Goal: Task Accomplishment & Management: Complete application form

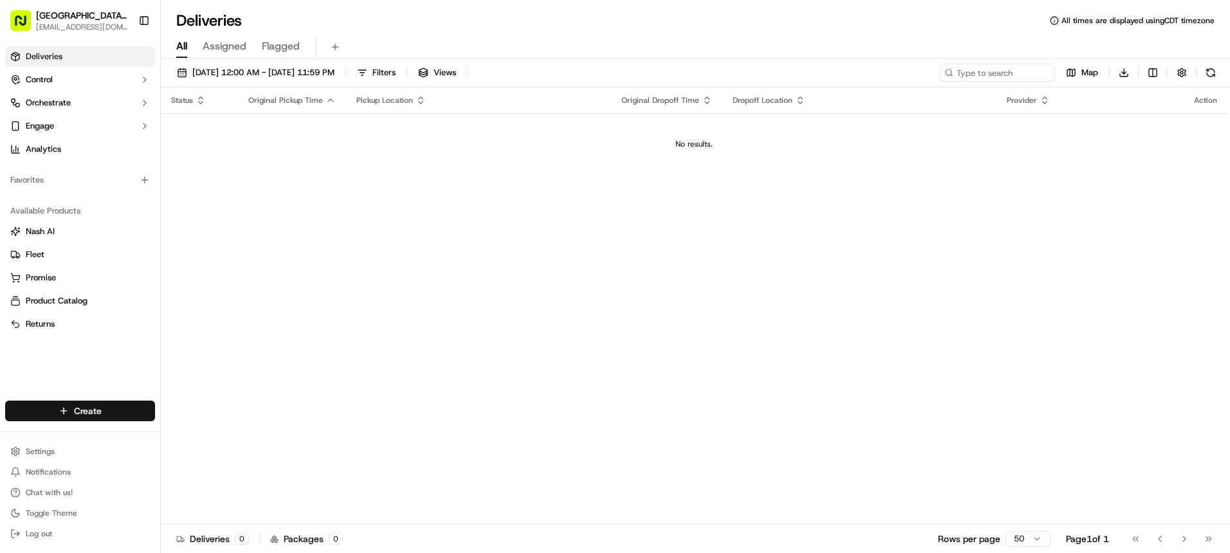
click at [115, 407] on html "[GEOGRAPHIC_DATA] - [GEOGRAPHIC_DATA], [GEOGRAPHIC_DATA] [EMAIL_ADDRESS][DOMAIN…" at bounding box center [615, 276] width 1230 height 553
click at [206, 434] on link "Delivery" at bounding box center [232, 434] width 143 height 23
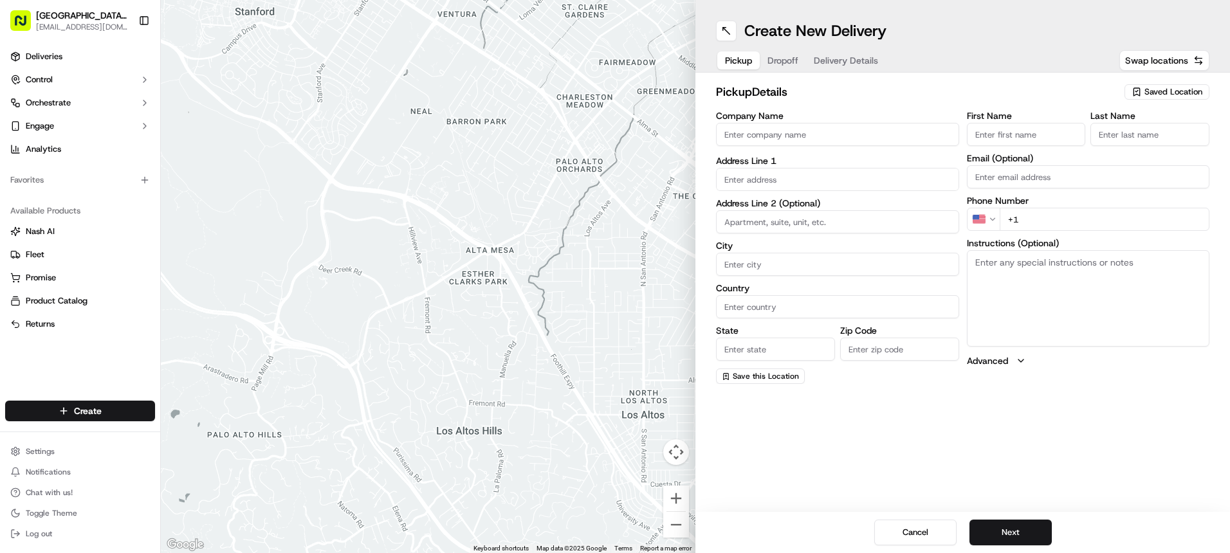
click at [1010, 144] on input "First Name" at bounding box center [1026, 134] width 119 height 23
type input "[PERSON_NAME]"
click at [1118, 136] on input "Last Name" at bounding box center [1149, 134] width 119 height 23
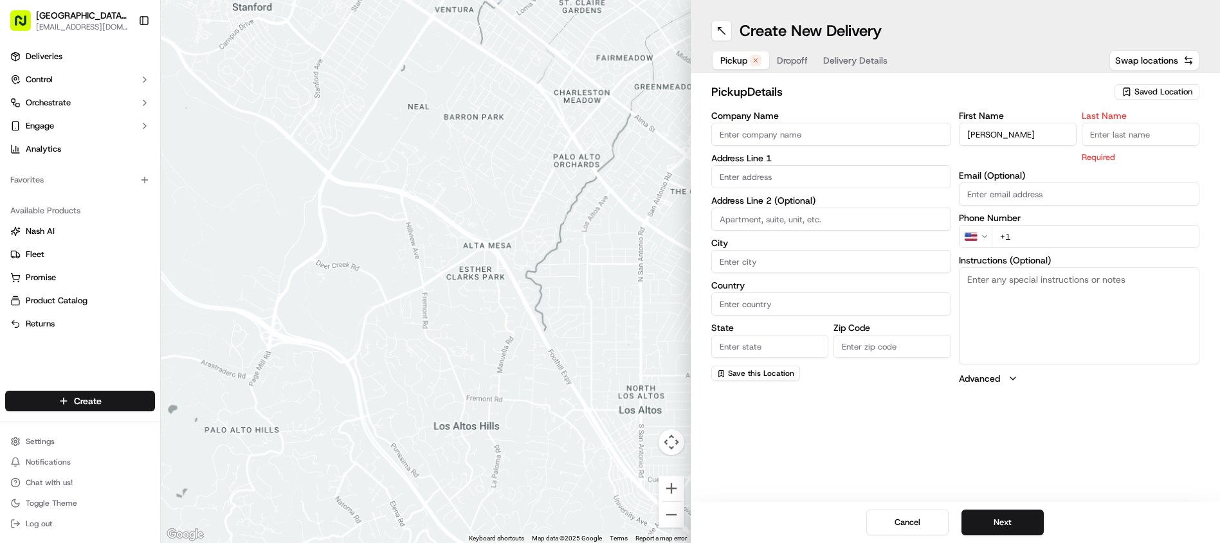
type input "A"
drag, startPoint x: 1141, startPoint y: 129, endPoint x: 1104, endPoint y: 135, distance: 37.8
click at [1104, 135] on input "A" at bounding box center [1141, 134] width 118 height 23
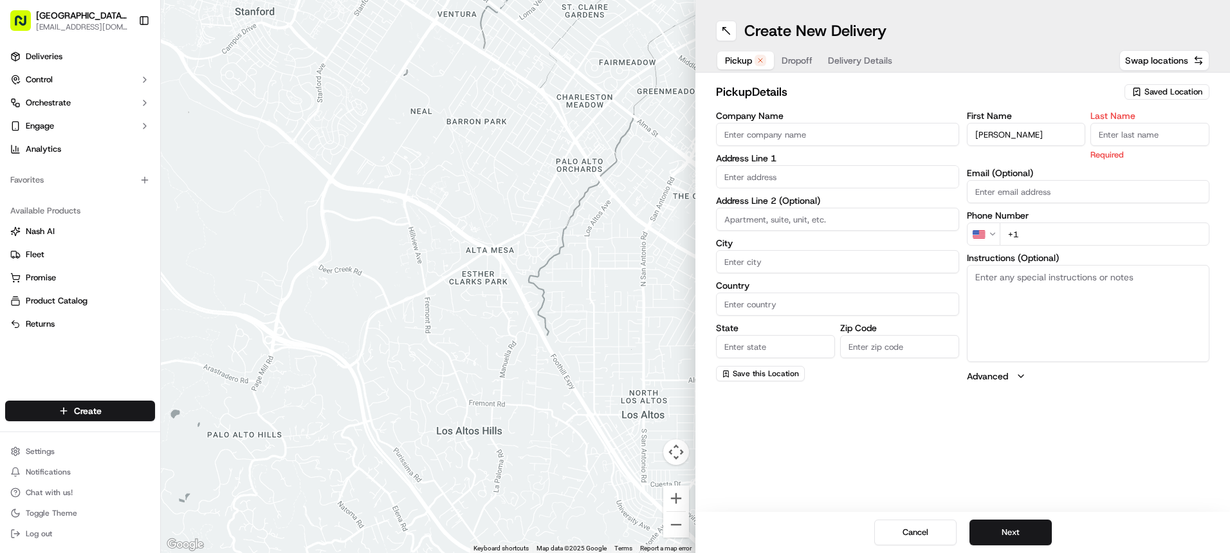
drag, startPoint x: 1018, startPoint y: 140, endPoint x: 940, endPoint y: 140, distance: 77.8
click at [940, 140] on div "Company Name Address Line 1 Address Line 2 (Optional) City Country State Zip Co…" at bounding box center [962, 246] width 493 height 271
type input "D"
click at [795, 143] on input "Company Name" at bounding box center [837, 134] width 243 height 23
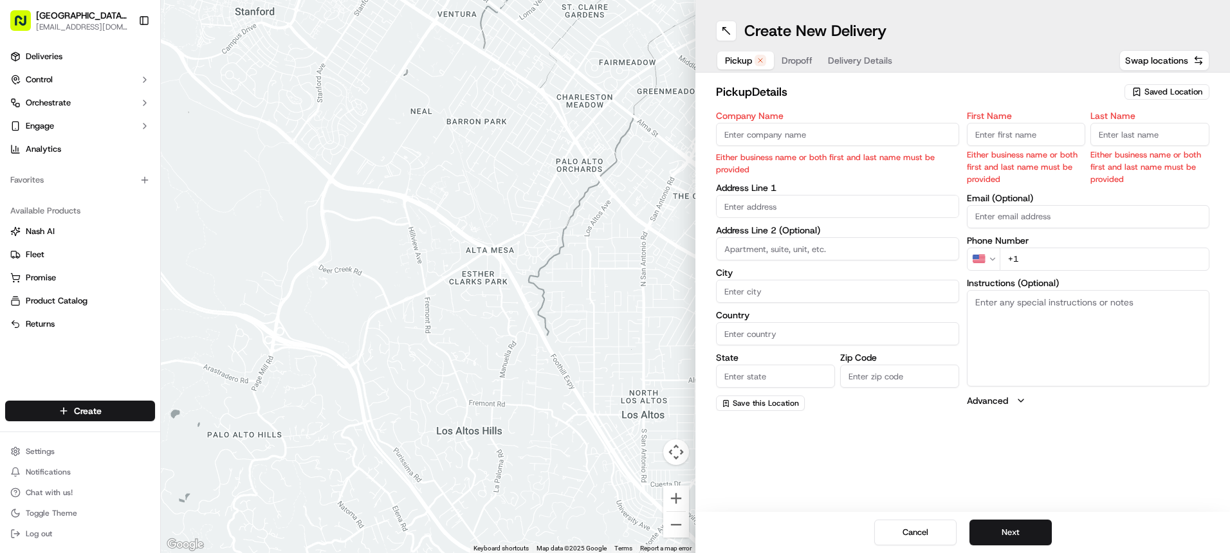
type input "WENTZVILLE PIZZA RANCH"
type input "[STREET_ADDRESS]"
type input "[GEOGRAPHIC_DATA]"
type input "MO"
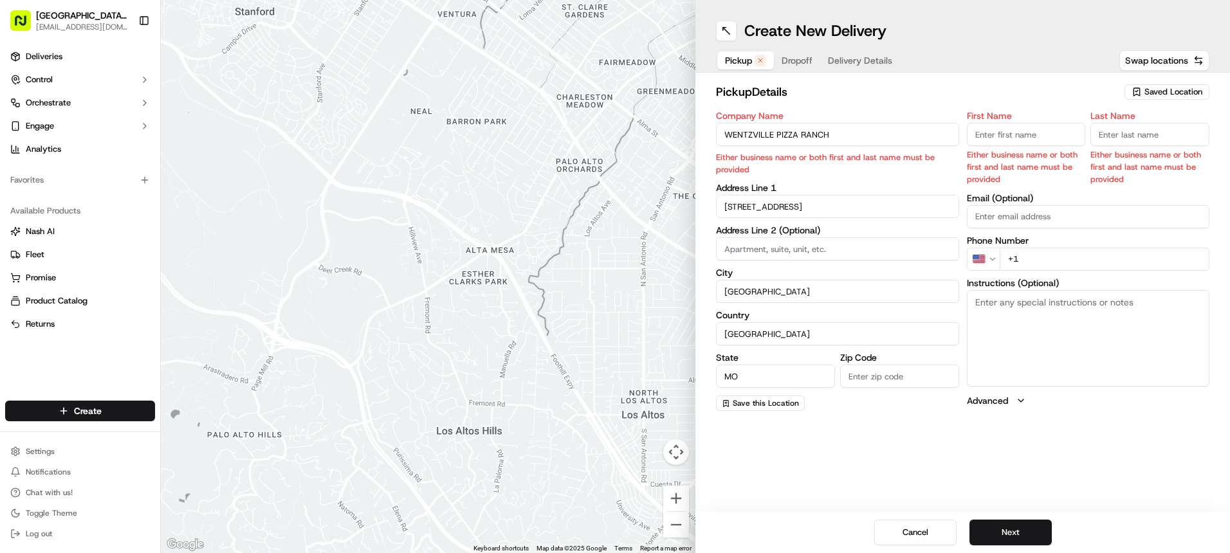
type input "63385-3405"
type input "[GEOGRAPHIC_DATA]"
type input "Ranch"
type input "[EMAIL_ADDRESS][DOMAIN_NAME]"
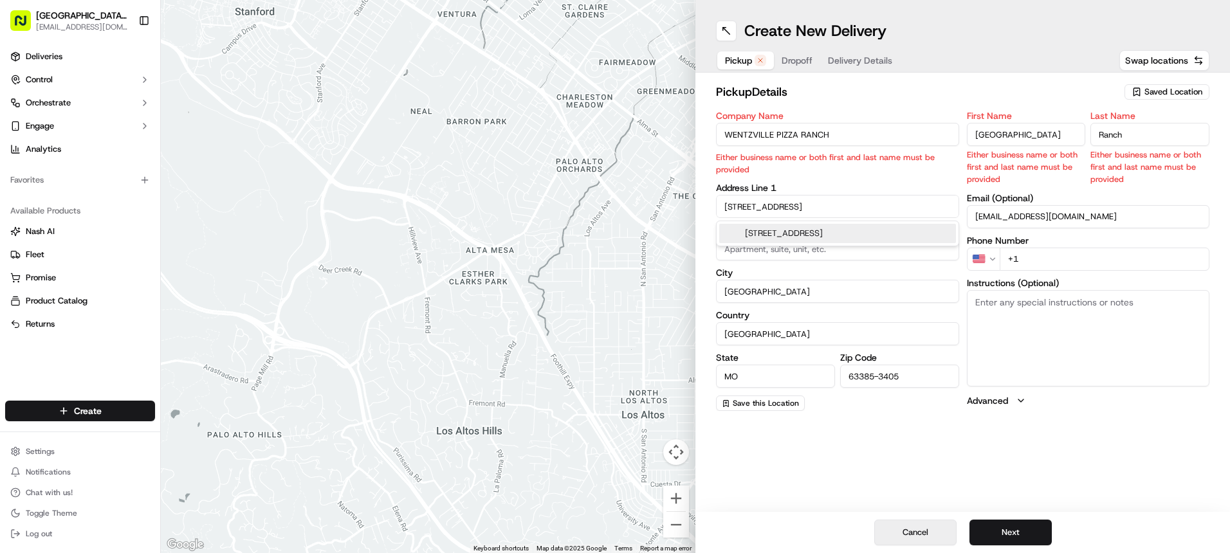
click at [915, 529] on button "Cancel" at bounding box center [915, 533] width 82 height 26
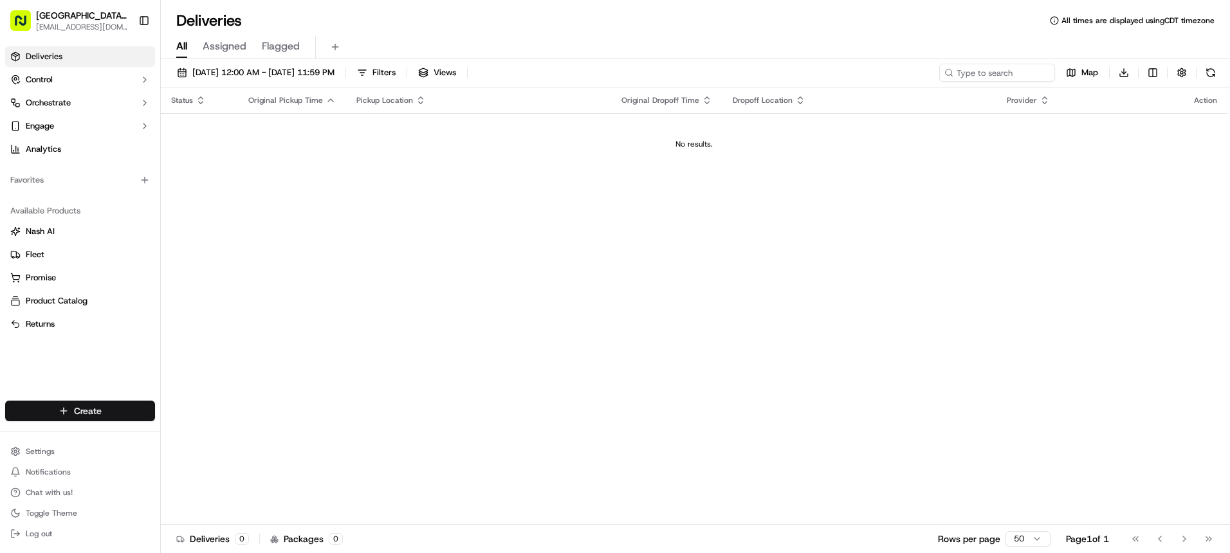
click at [115, 410] on html "[GEOGRAPHIC_DATA] - [GEOGRAPHIC_DATA], [GEOGRAPHIC_DATA] [EMAIL_ADDRESS][DOMAIN…" at bounding box center [615, 276] width 1230 height 553
click at [107, 418] on html "[GEOGRAPHIC_DATA] - [GEOGRAPHIC_DATA], [GEOGRAPHIC_DATA] [EMAIL_ADDRESS][DOMAIN…" at bounding box center [615, 276] width 1230 height 553
click at [216, 435] on link "Delivery" at bounding box center [232, 434] width 143 height 23
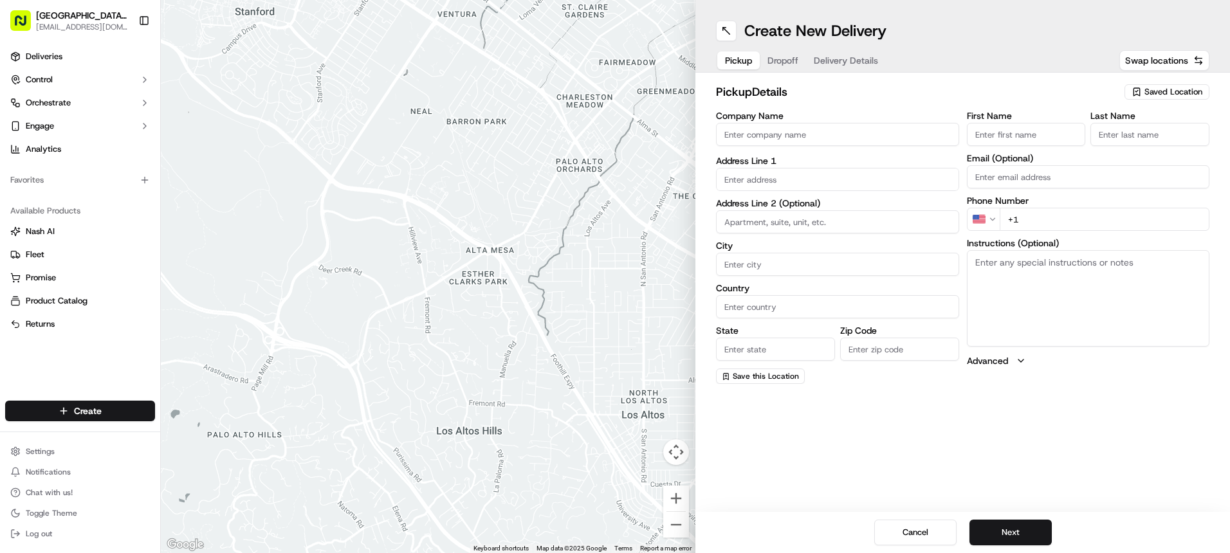
click at [787, 132] on input "Company Name" at bounding box center [837, 134] width 243 height 23
type input "WENTZVILLE PIZZA RANCH"
type input "[STREET_ADDRESS]"
type input "[GEOGRAPHIC_DATA]"
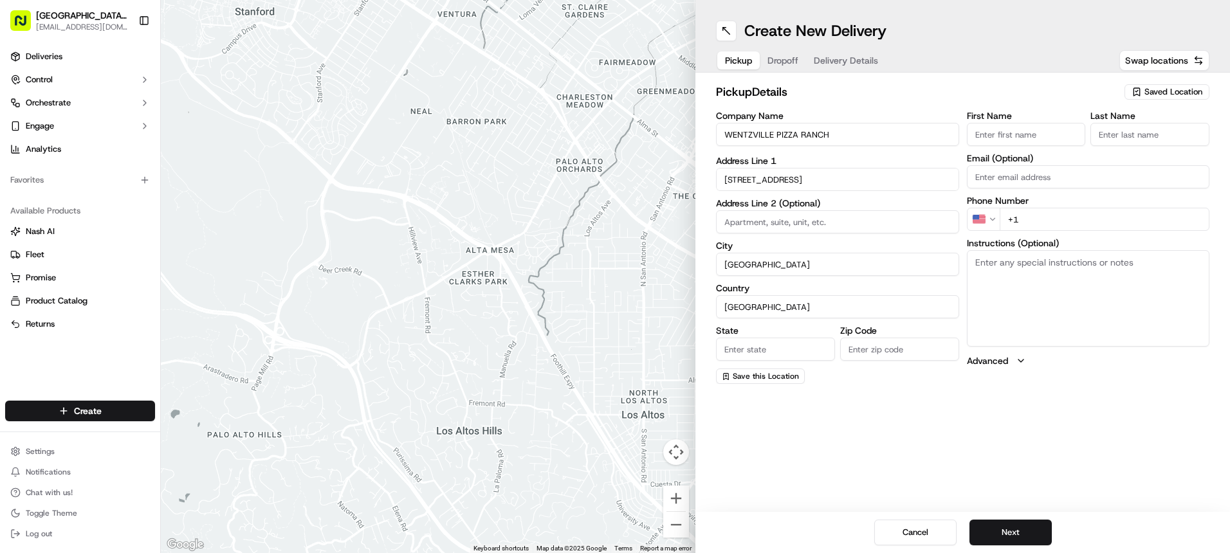
type input "MO"
type input "63385-3405"
type input "[GEOGRAPHIC_DATA]"
type input "Ranch"
type input "[EMAIL_ADDRESS][DOMAIN_NAME]"
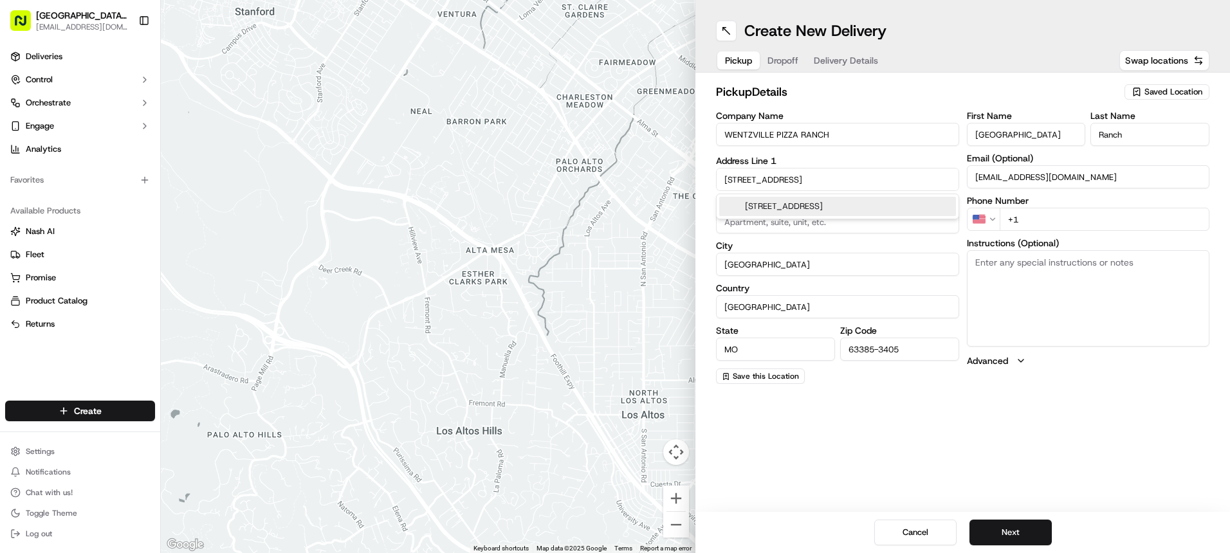
click at [1037, 221] on input "+1" at bounding box center [1104, 219] width 210 height 23
type input "[PHONE_NUMBER]"
click at [1062, 271] on textarea "Instructions (Optional)" at bounding box center [1088, 298] width 243 height 96
type textarea "Please pick up order inside Carry Out door"
click at [986, 531] on button "Next" at bounding box center [1010, 533] width 82 height 26
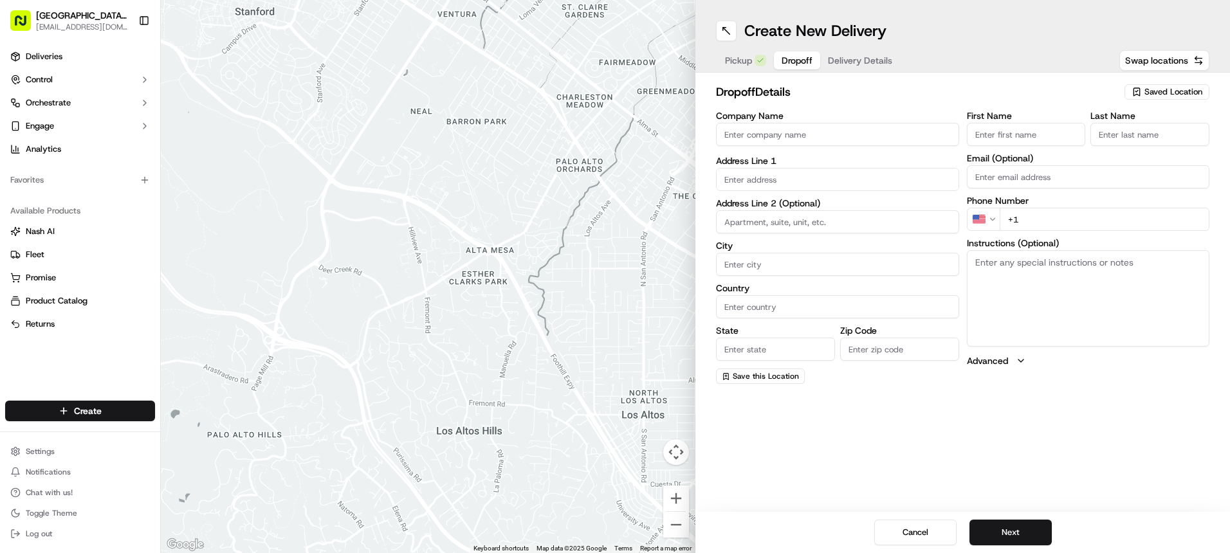
click at [1040, 139] on input "First Name" at bounding box center [1026, 134] width 119 height 23
type input "[PERSON_NAME]"
click at [1127, 135] on input "Last Name" at bounding box center [1149, 134] width 119 height 23
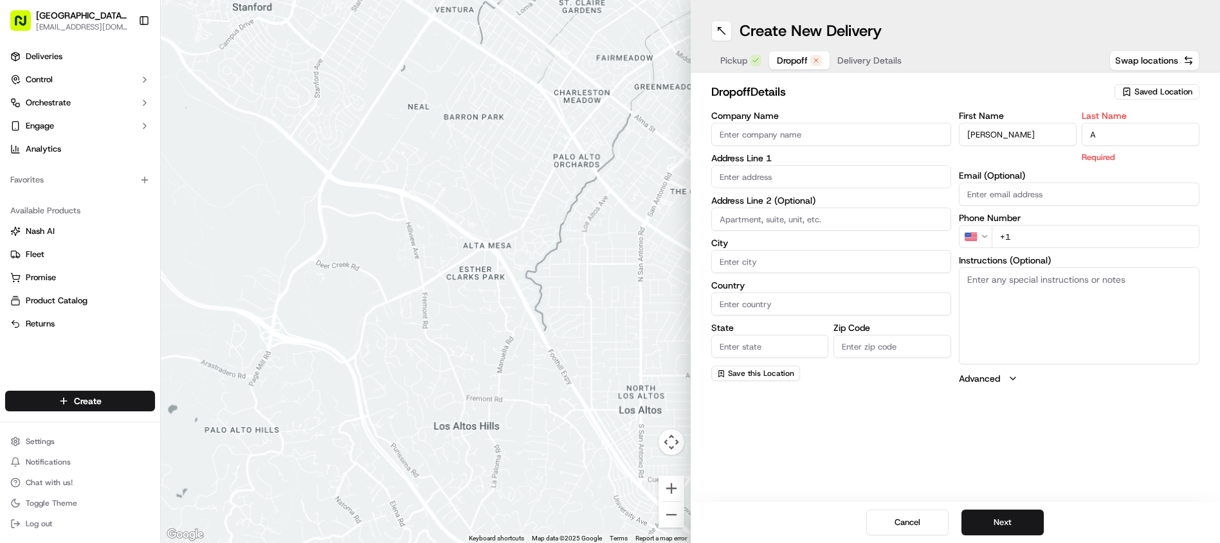
type input "A"
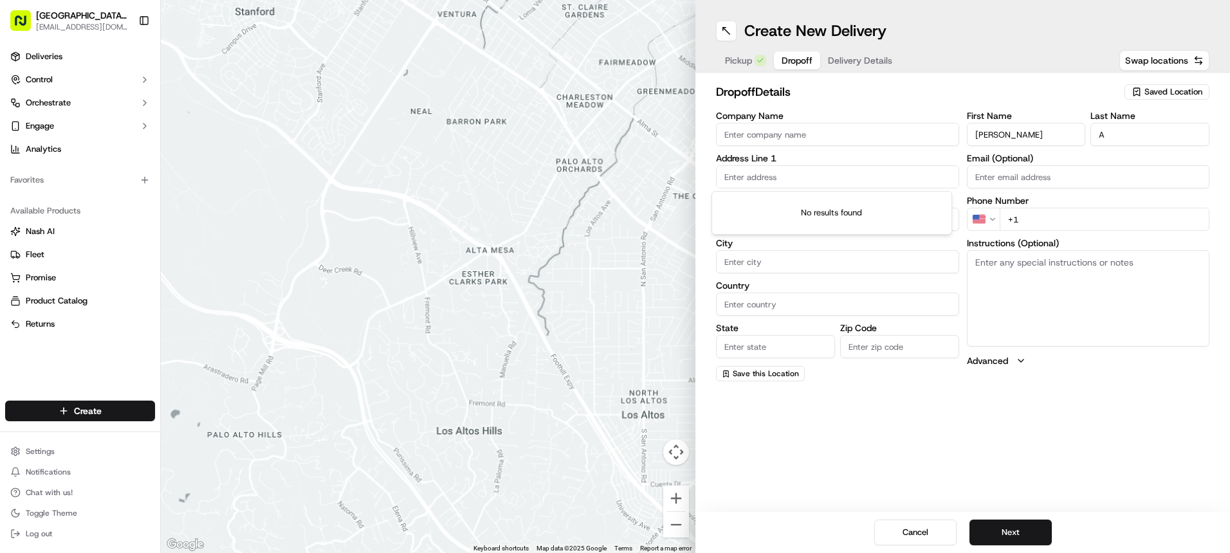
click at [783, 179] on input "text" at bounding box center [837, 176] width 243 height 23
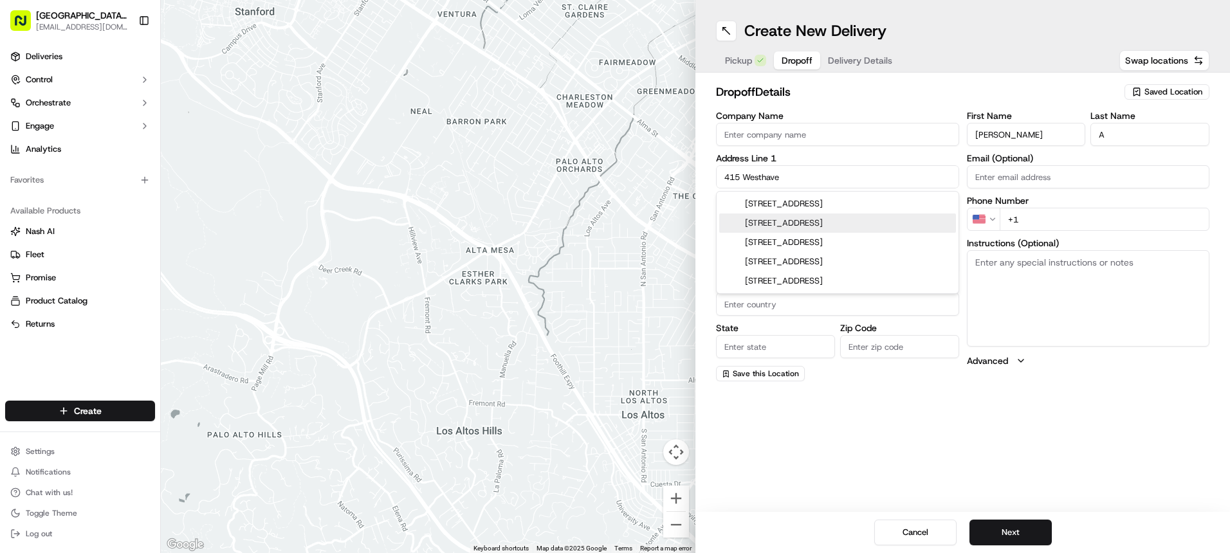
click at [827, 224] on div "[STREET_ADDRESS]" at bounding box center [837, 223] width 237 height 19
type input "[STREET_ADDRESS]"
type input "[GEOGRAPHIC_DATA]"
type input "MO"
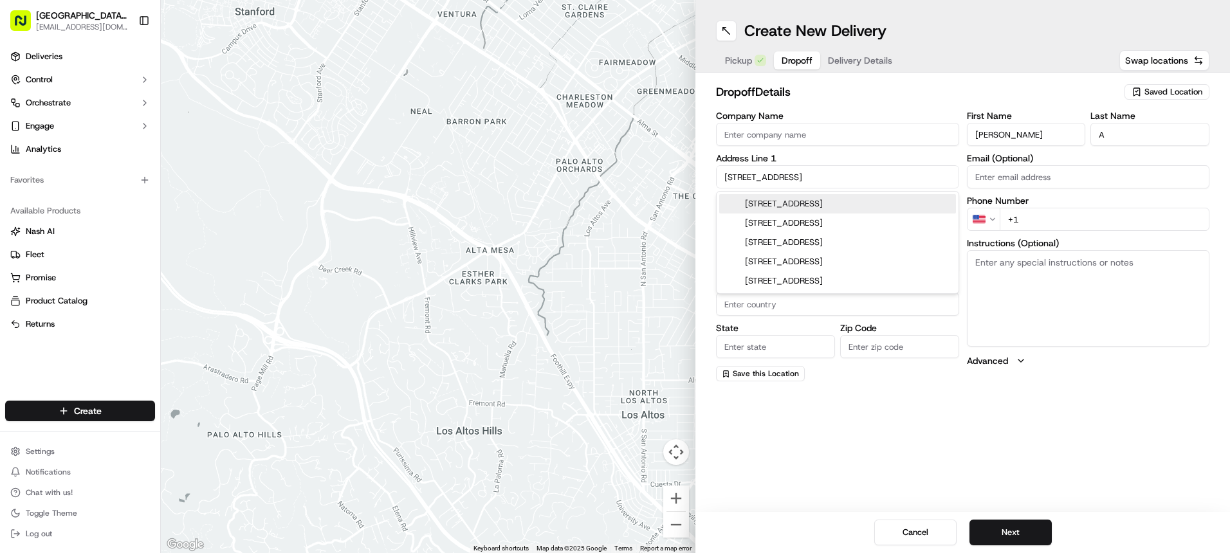
type input "63385"
type input "[STREET_ADDRESS]"
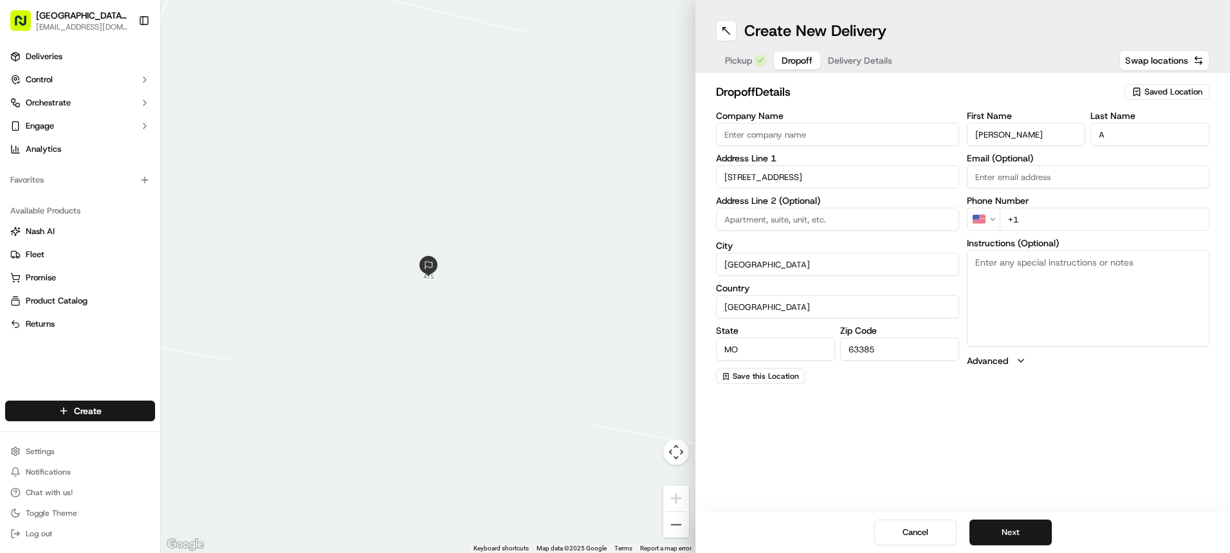
click at [1043, 221] on input "+1" at bounding box center [1104, 219] width 210 height 23
type input "[PHONE_NUMBER]"
click at [1005, 530] on button "Next" at bounding box center [1010, 533] width 82 height 26
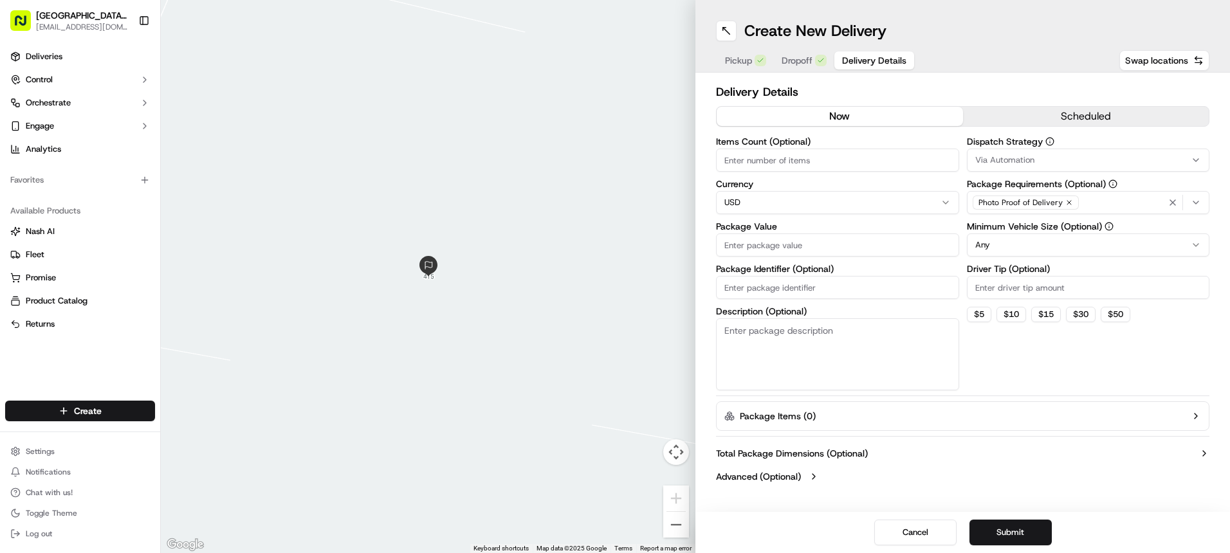
click at [770, 242] on input "Package Value" at bounding box center [837, 244] width 243 height 23
type input "37.99"
click at [997, 293] on input "Driver Tip (Optional)" at bounding box center [1088, 287] width 243 height 23
type input "15.00"
click at [932, 527] on button "Cancel" at bounding box center [915, 533] width 82 height 26
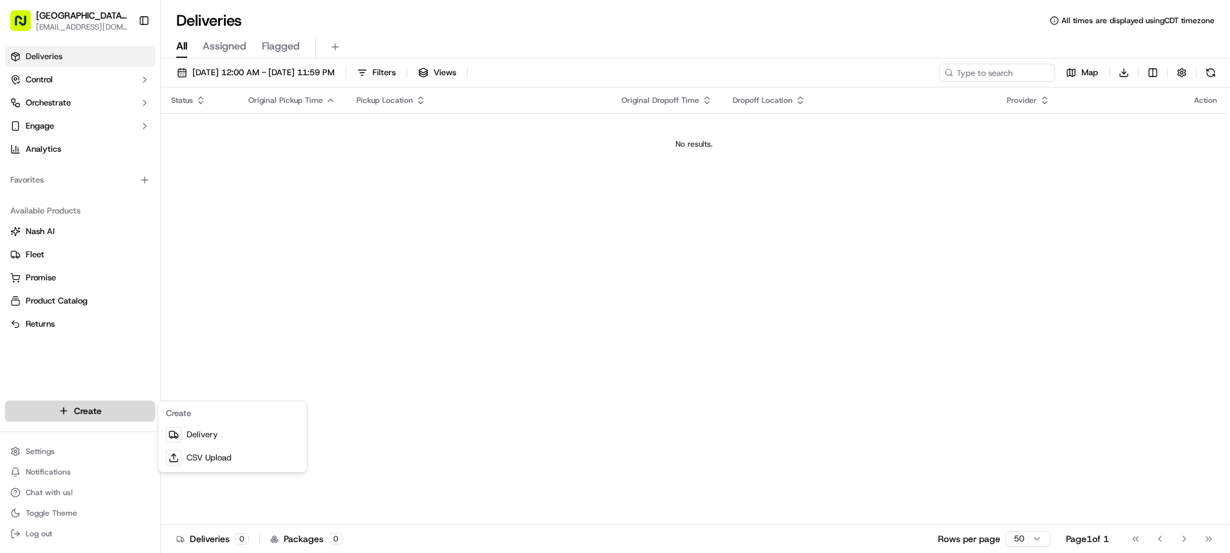
click at [138, 405] on html "[GEOGRAPHIC_DATA] - [GEOGRAPHIC_DATA], [GEOGRAPHIC_DATA] [EMAIL_ADDRESS][DOMAIN…" at bounding box center [615, 276] width 1230 height 553
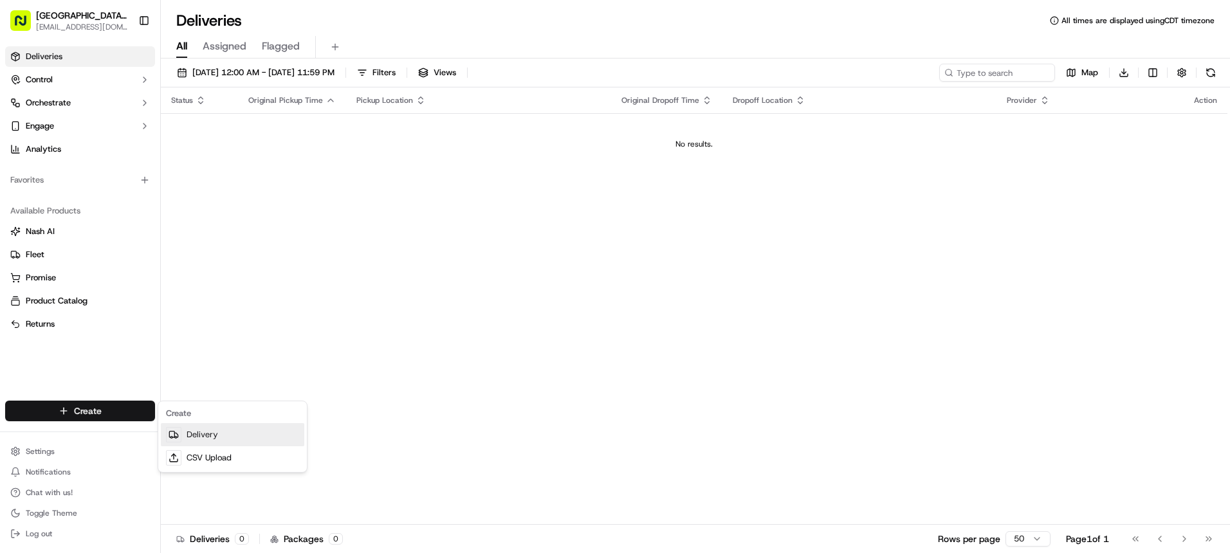
click at [210, 430] on link "Delivery" at bounding box center [232, 434] width 143 height 23
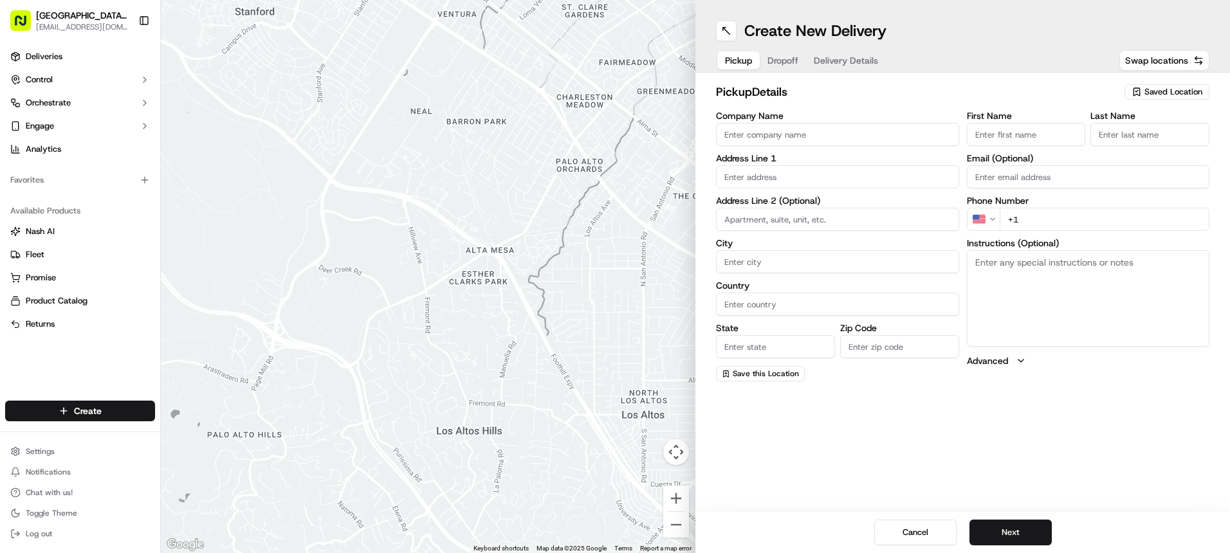
click at [895, 119] on label "Company Name" at bounding box center [837, 115] width 243 height 9
click at [895, 123] on input "Company Name" at bounding box center [837, 134] width 243 height 23
click at [893, 133] on input "Company Name" at bounding box center [837, 134] width 243 height 23
type input "WENTZVILLE PIZZA RANCH"
type input "[STREET_ADDRESS]"
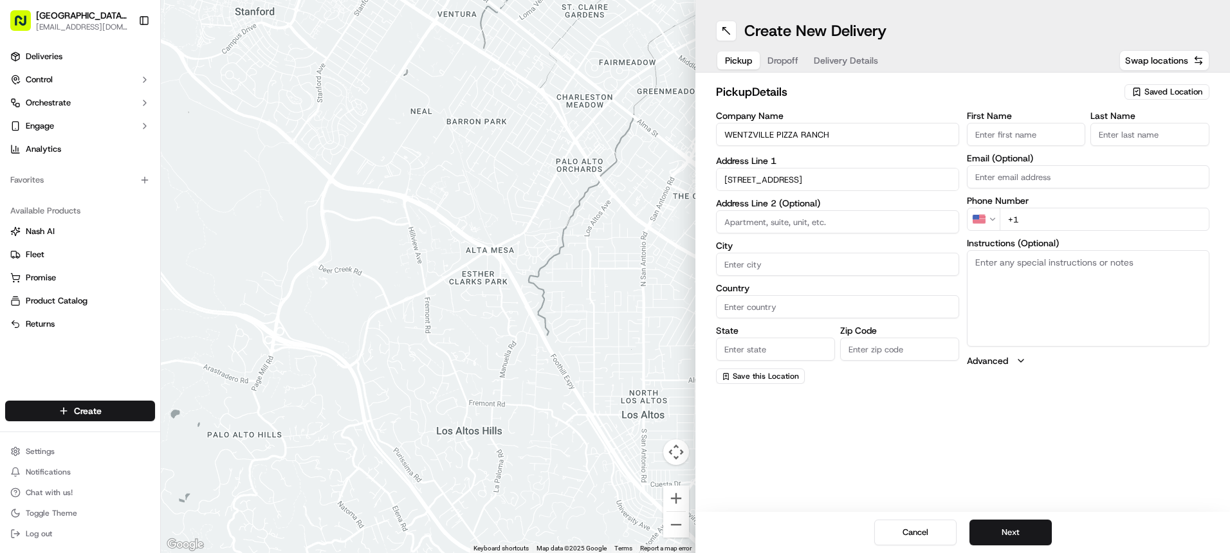
type input "[GEOGRAPHIC_DATA]"
type input "MO"
type input "63385-3405"
type input "[GEOGRAPHIC_DATA]"
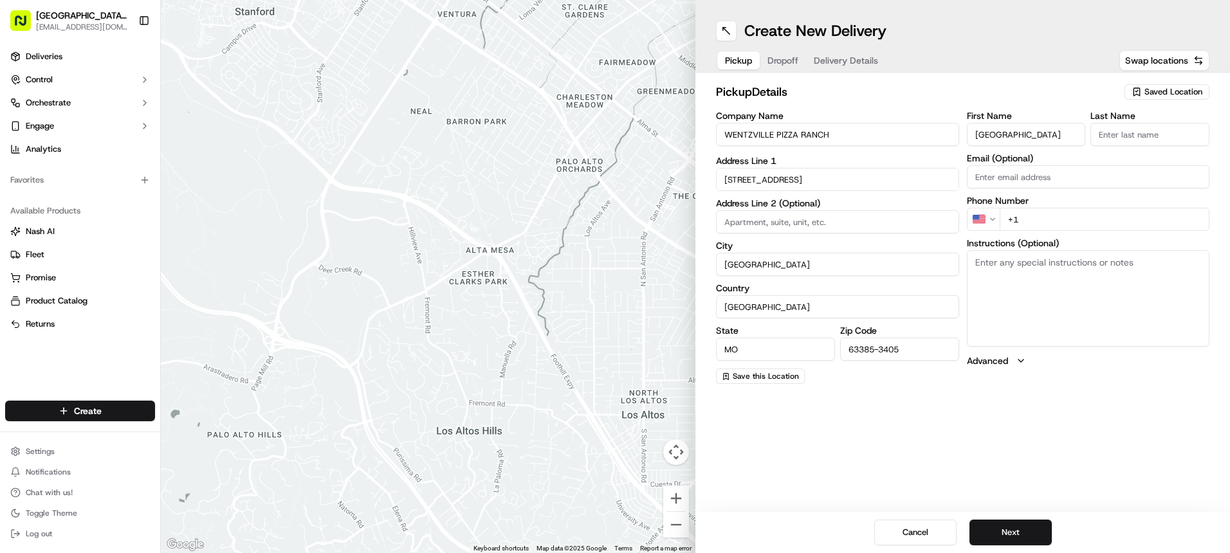
type input "Ranch"
type input "[EMAIL_ADDRESS][DOMAIN_NAME]"
click at [1046, 229] on input "+1" at bounding box center [1104, 219] width 210 height 23
type input "[PHONE_NUMBER]"
click at [1110, 318] on textarea "Instructions (Optional)" at bounding box center [1088, 298] width 243 height 96
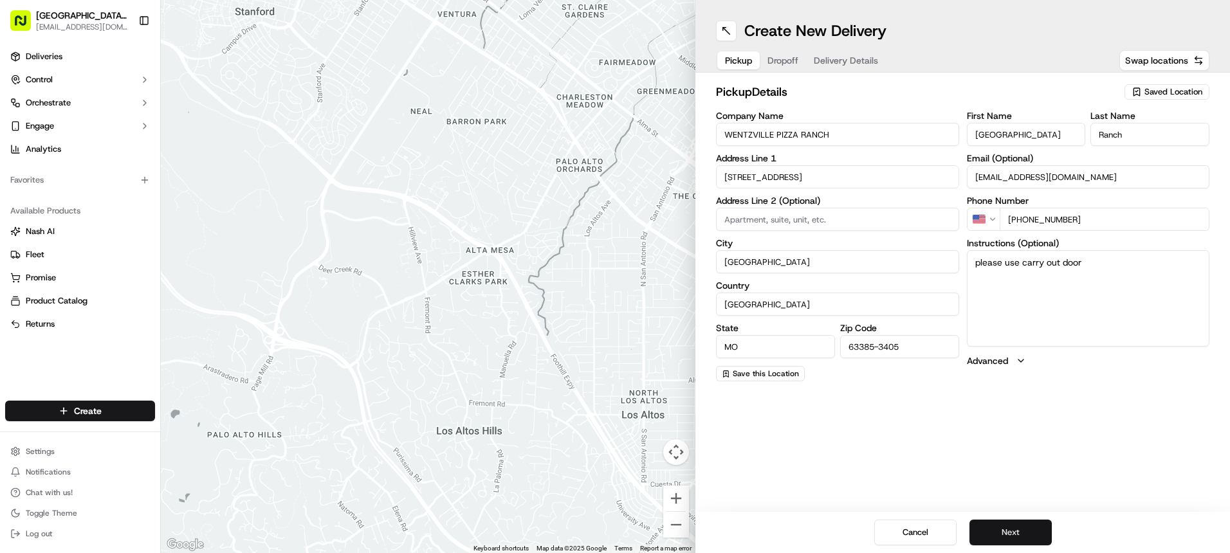
type textarea "please use carry out door"
click at [1008, 531] on button "Next" at bounding box center [1010, 533] width 82 height 26
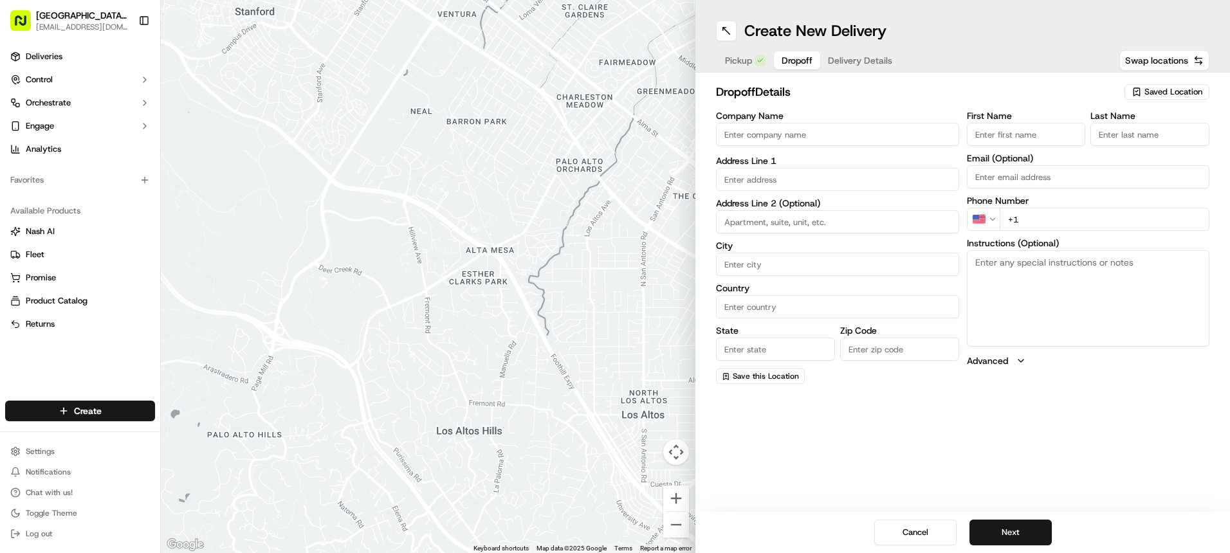
click at [988, 134] on input "First Name" at bounding box center [1026, 134] width 119 height 23
type input "B"
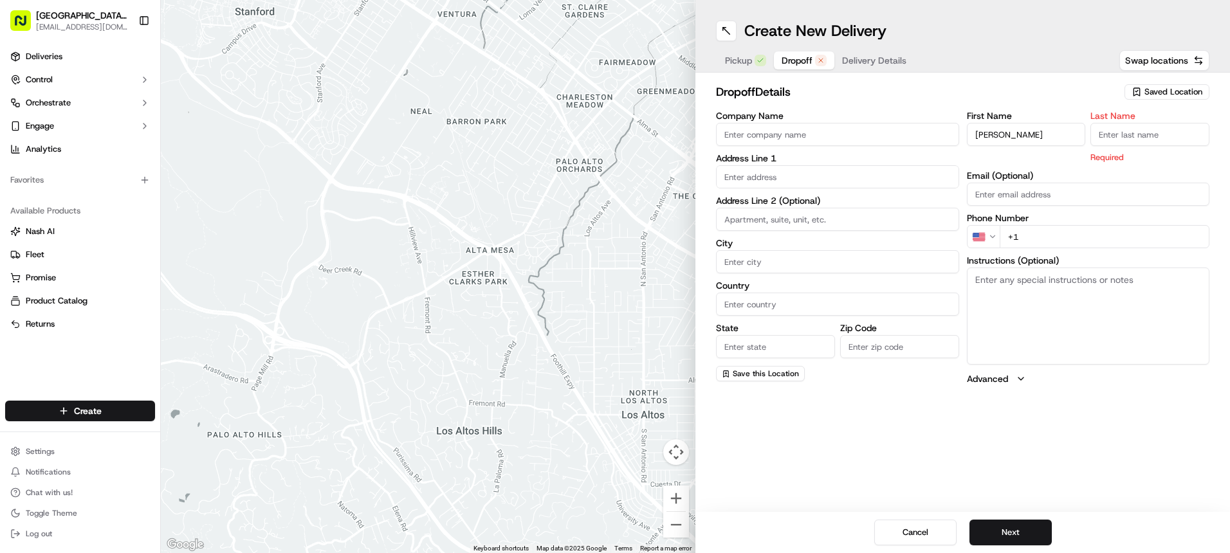
click at [995, 143] on input "[PERSON_NAME]" at bounding box center [1026, 134] width 119 height 23
type input "r"
type input "[PERSON_NAME]"
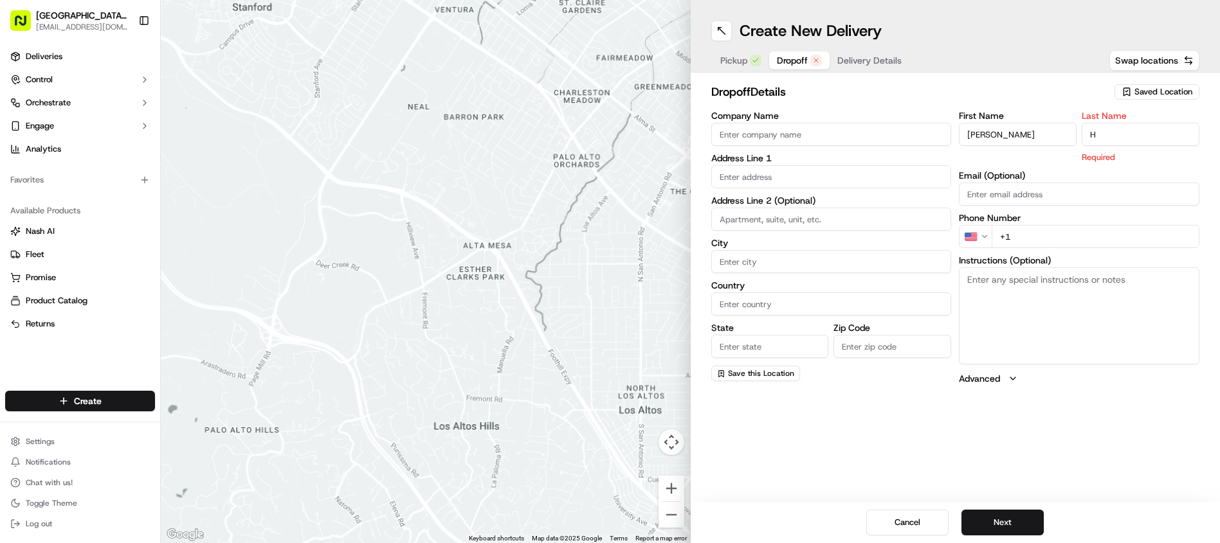
type input "H"
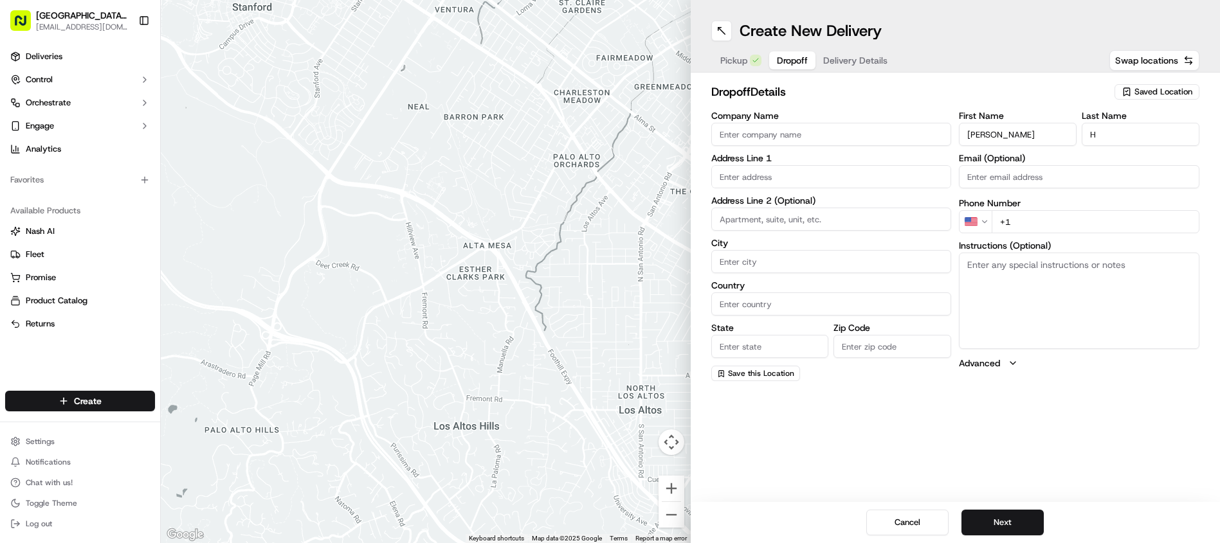
click at [855, 184] on input "text" at bounding box center [831, 176] width 241 height 23
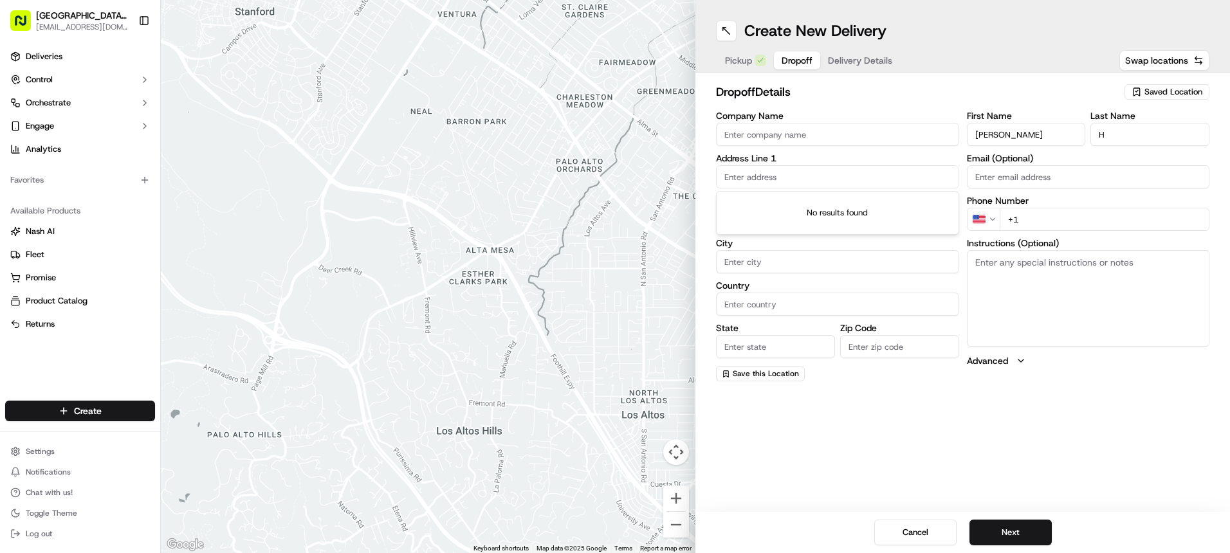
type input "3"
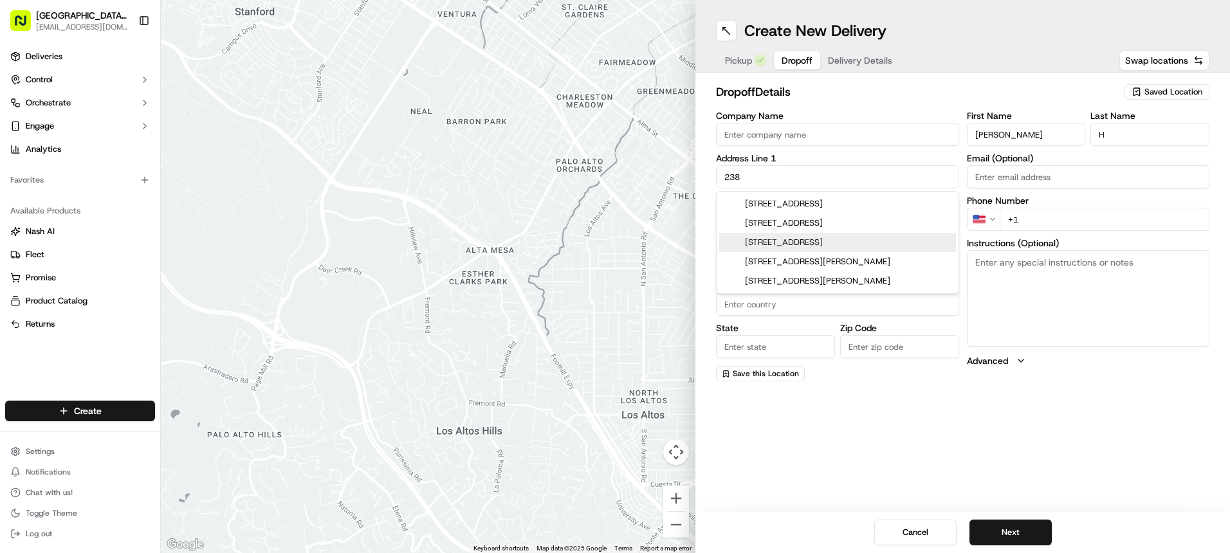
click at [851, 243] on div "[STREET_ADDRESS]" at bounding box center [837, 242] width 237 height 19
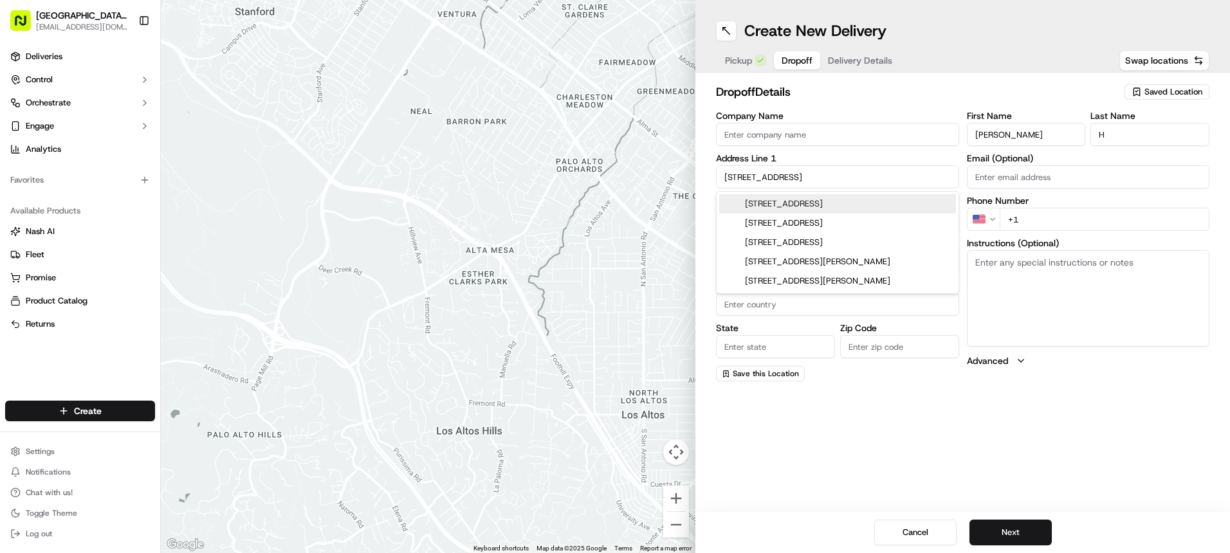
type input "[STREET_ADDRESS][PERSON_NAME]"
type input "[GEOGRAPHIC_DATA]"
type input "MO"
type input "63385"
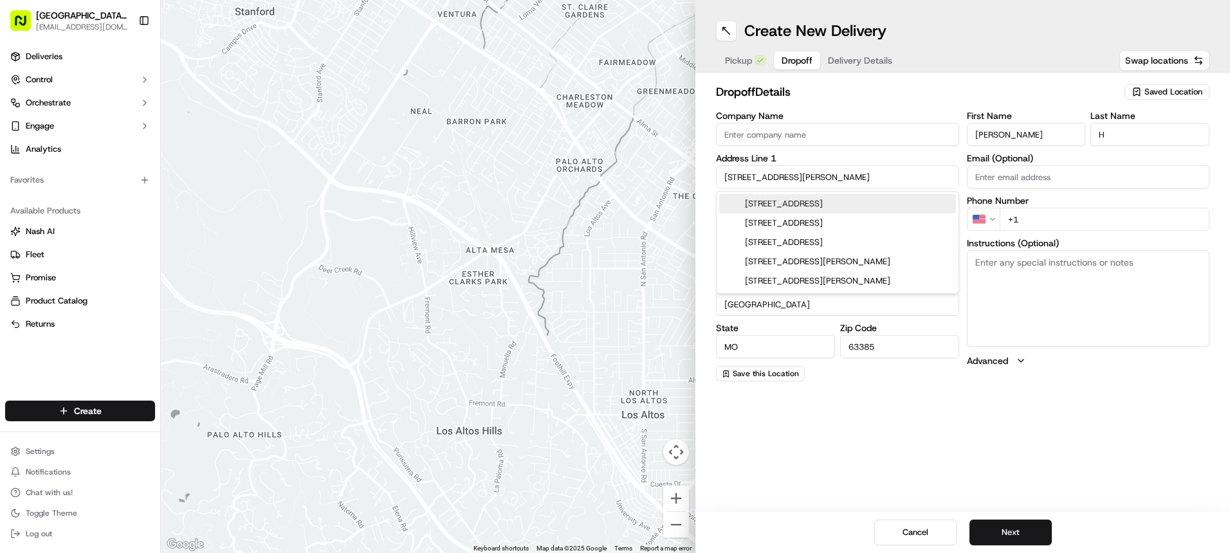
type input "[STREET_ADDRESS]"
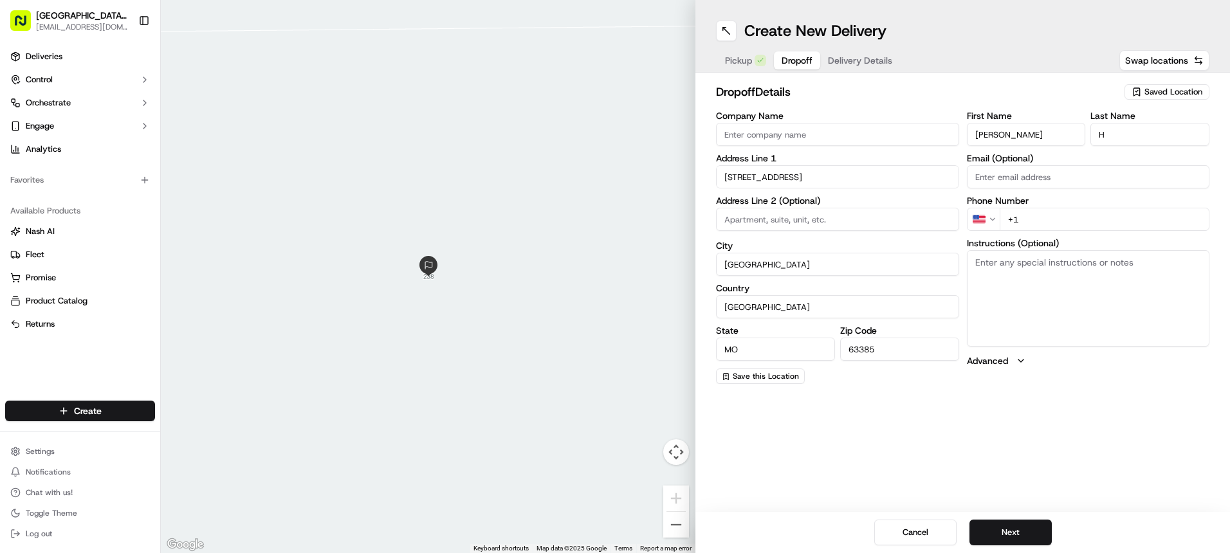
click at [1038, 225] on input "+1" at bounding box center [1104, 219] width 210 height 23
type input "[PHONE_NUMBER]"
click at [1080, 300] on textarea "Instructions (Optional)" at bounding box center [1088, 298] width 243 height 96
click at [1040, 541] on button "Next" at bounding box center [1010, 533] width 82 height 26
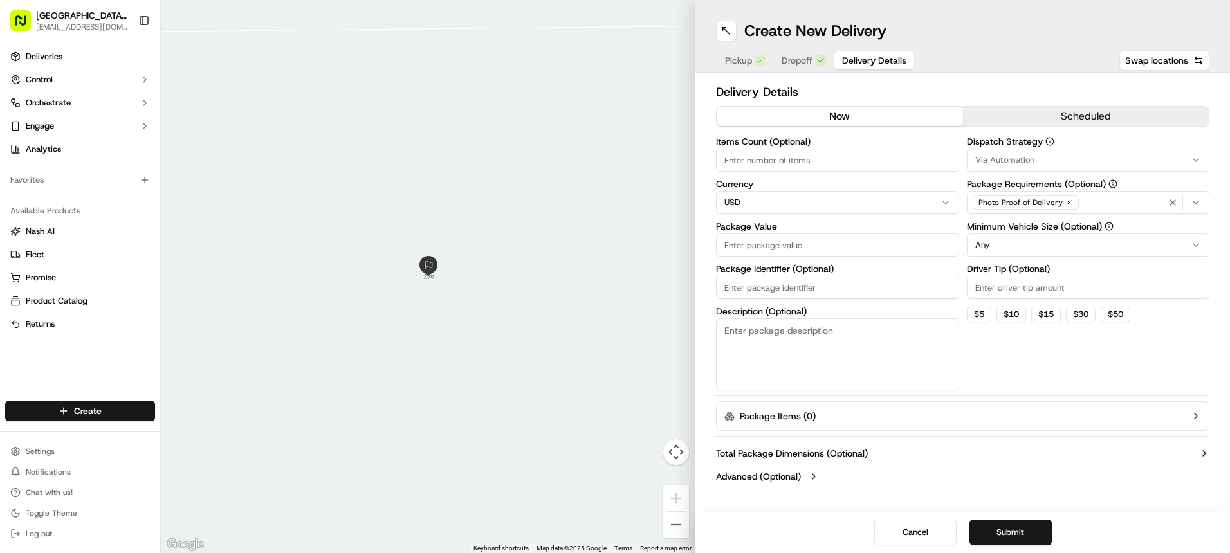
click at [902, 170] on input "Items Count (Optional)" at bounding box center [837, 160] width 243 height 23
type input "2"
click at [834, 247] on input "Package Value" at bounding box center [837, 244] width 243 height 23
type input "37.98"
click at [1092, 207] on div "Photo Proof of Delivery" at bounding box center [1088, 202] width 237 height 19
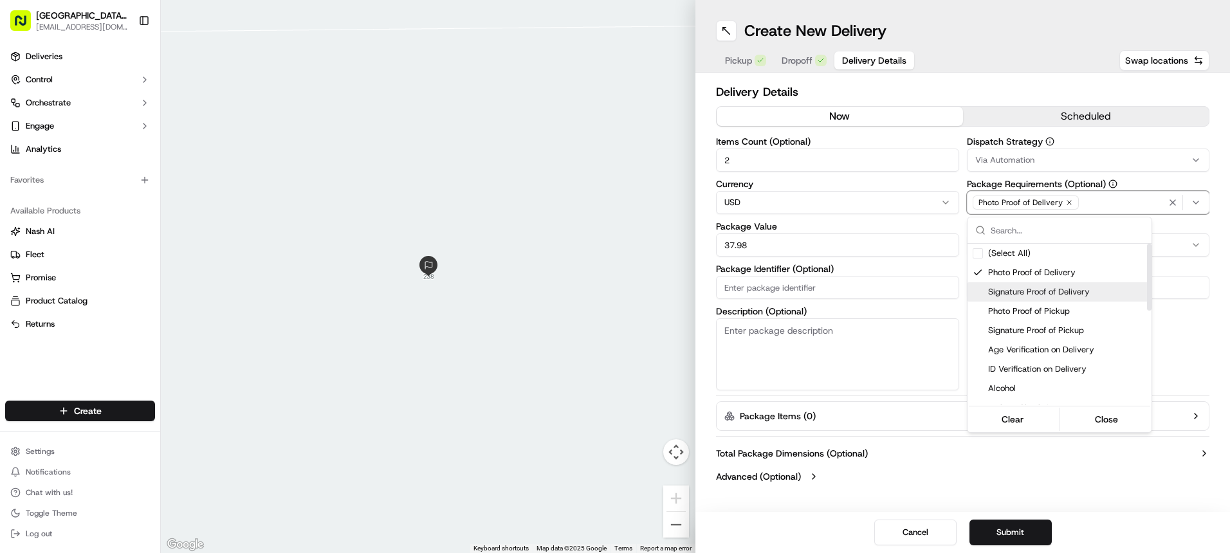
click at [1022, 302] on div "Photo Proof of Pickup" at bounding box center [1059, 311] width 184 height 19
click at [1018, 278] on div "Photo Proof of Delivery" at bounding box center [1059, 272] width 184 height 19
click at [1019, 291] on span "Signature Proof of Delivery" at bounding box center [1067, 292] width 158 height 12
click at [1021, 302] on div "Photo Proof of Pickup" at bounding box center [1059, 311] width 184 height 19
click at [1126, 420] on button "Close" at bounding box center [1106, 419] width 88 height 18
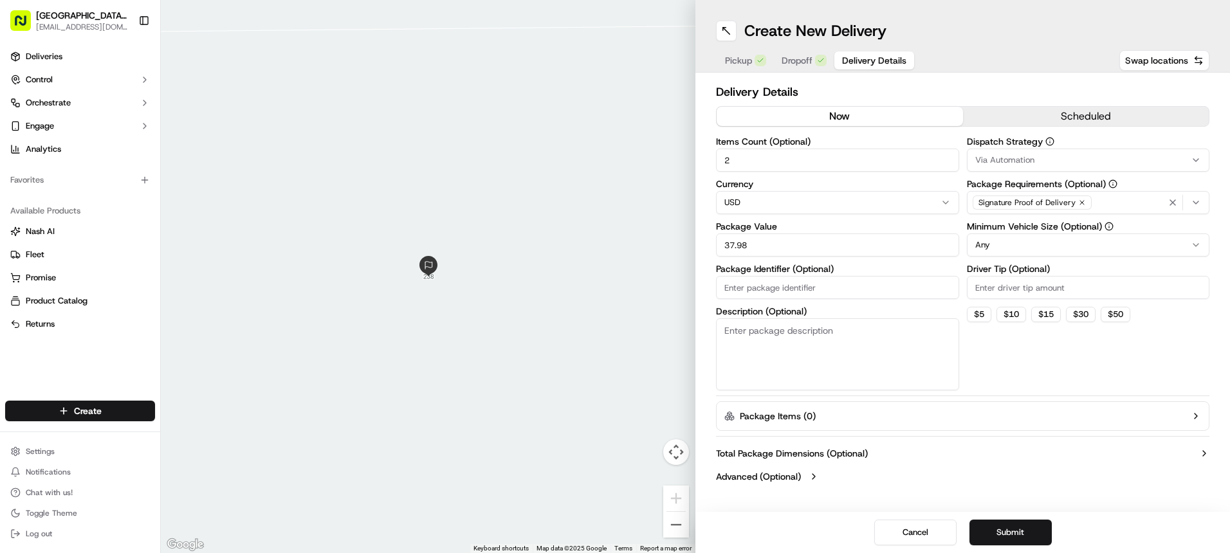
click at [1070, 296] on input "Driver Tip (Optional)" at bounding box center [1088, 287] width 243 height 23
type input "5.25"
click at [997, 524] on button "Submit" at bounding box center [1010, 533] width 82 height 26
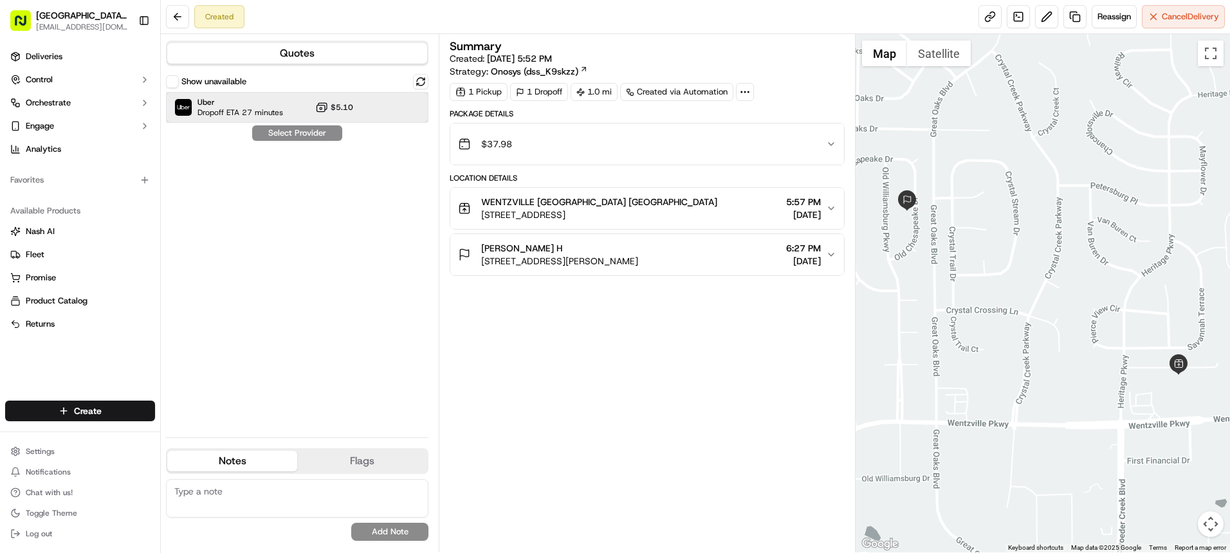
click at [264, 98] on span "Uber" at bounding box center [240, 102] width 86 height 10
click at [302, 138] on button "Assign Provider" at bounding box center [296, 132] width 91 height 15
